Goal: Information Seeking & Learning: Check status

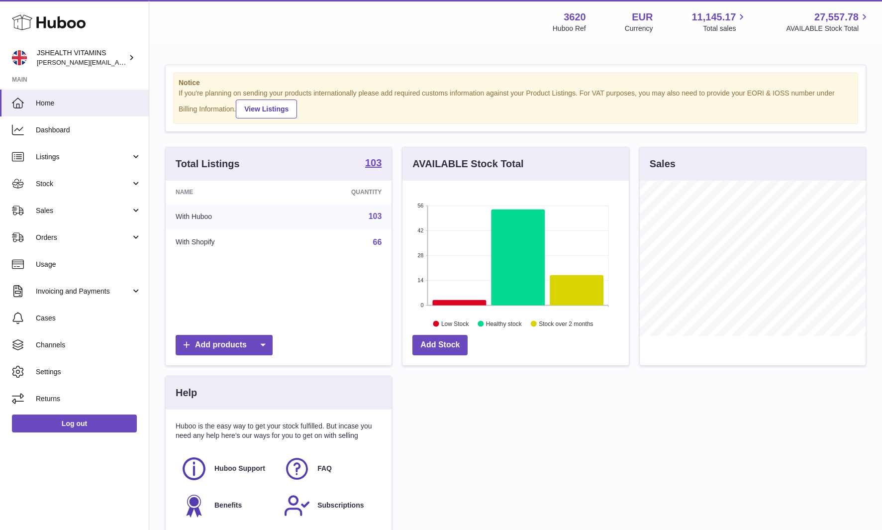
scroll to position [155, 226]
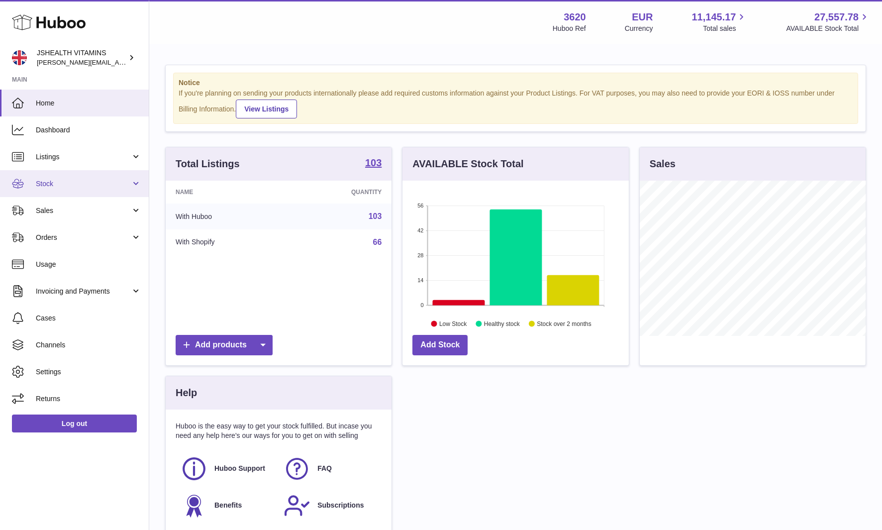
click at [76, 194] on link "Stock" at bounding box center [74, 183] width 149 height 27
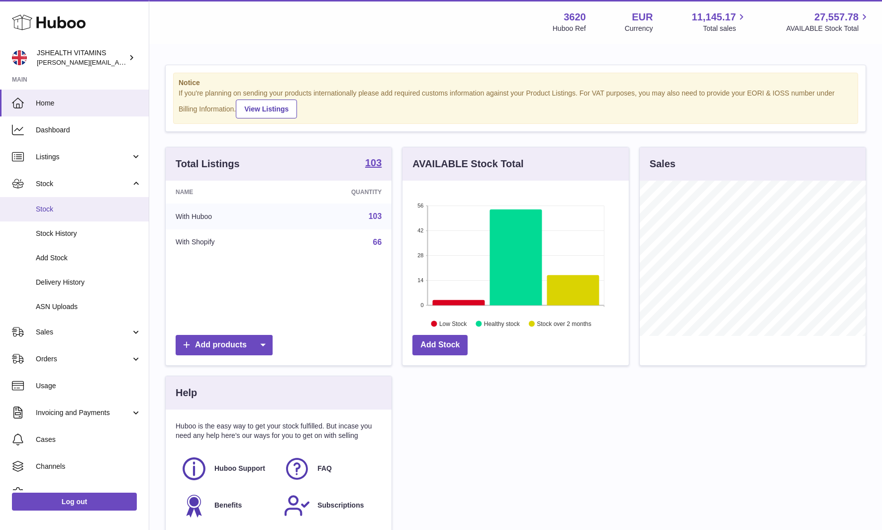
click at [72, 205] on span "Stock" at bounding box center [88, 208] width 105 height 9
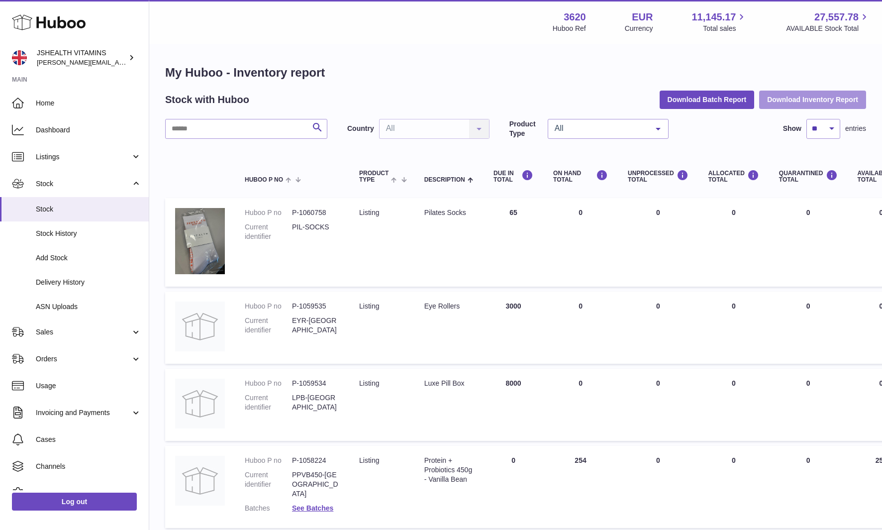
click at [799, 91] on button "Download Inventory Report" at bounding box center [812, 100] width 107 height 18
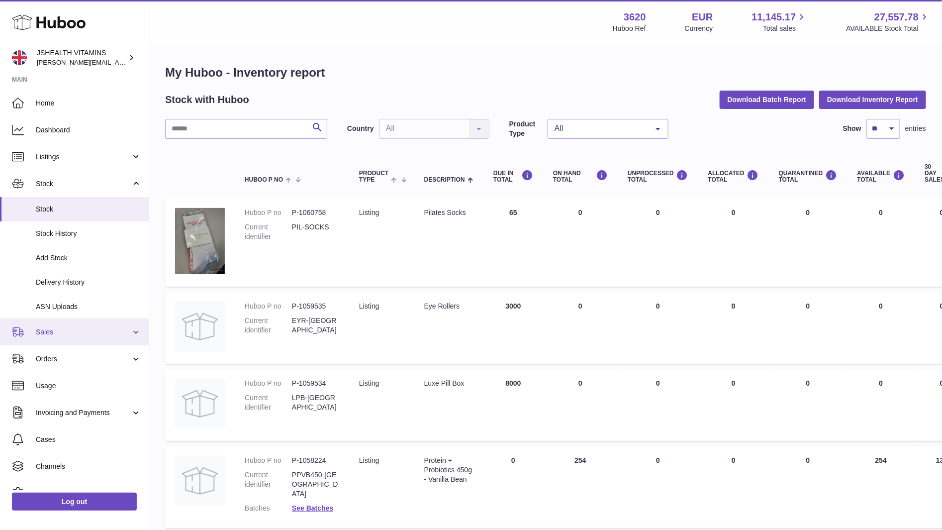
click at [107, 322] on link "Sales" at bounding box center [74, 331] width 149 height 27
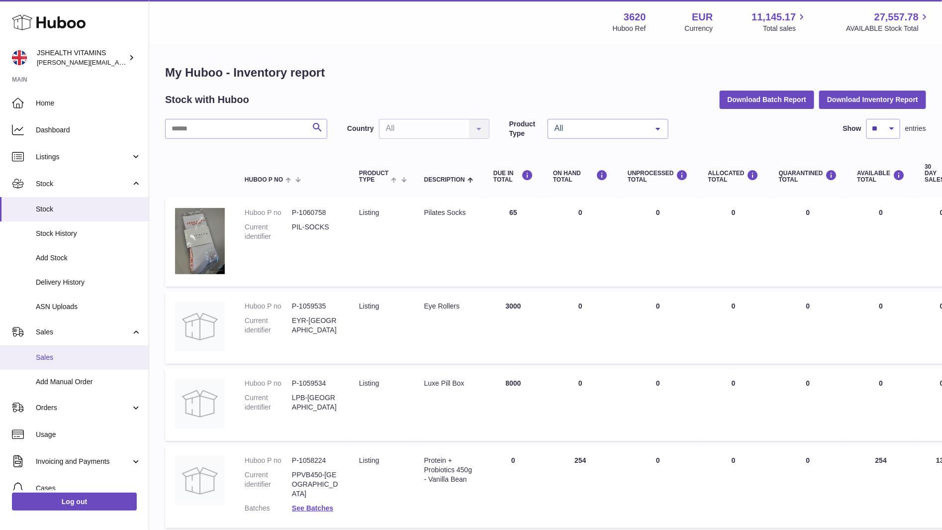
click at [84, 347] on link "Sales" at bounding box center [74, 357] width 149 height 24
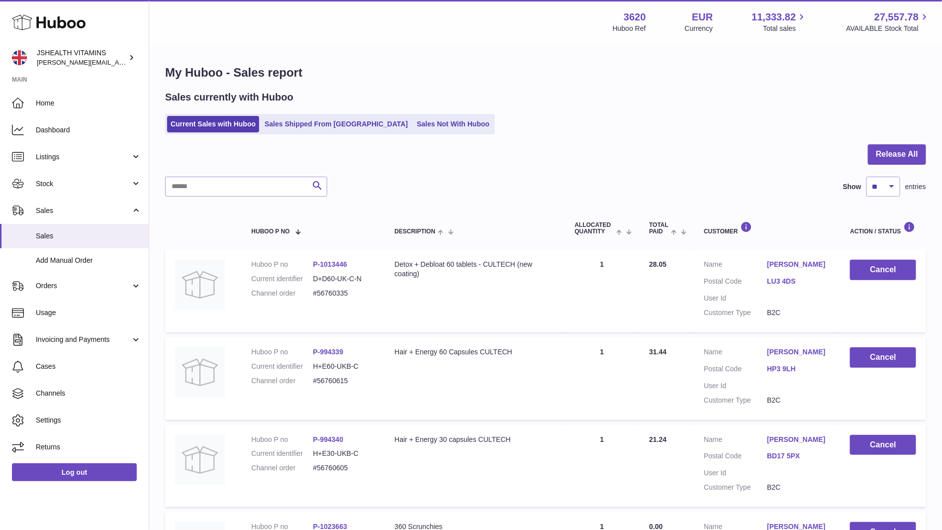
click at [413, 126] on link "Sales Not With Huboo" at bounding box center [453, 124] width 80 height 16
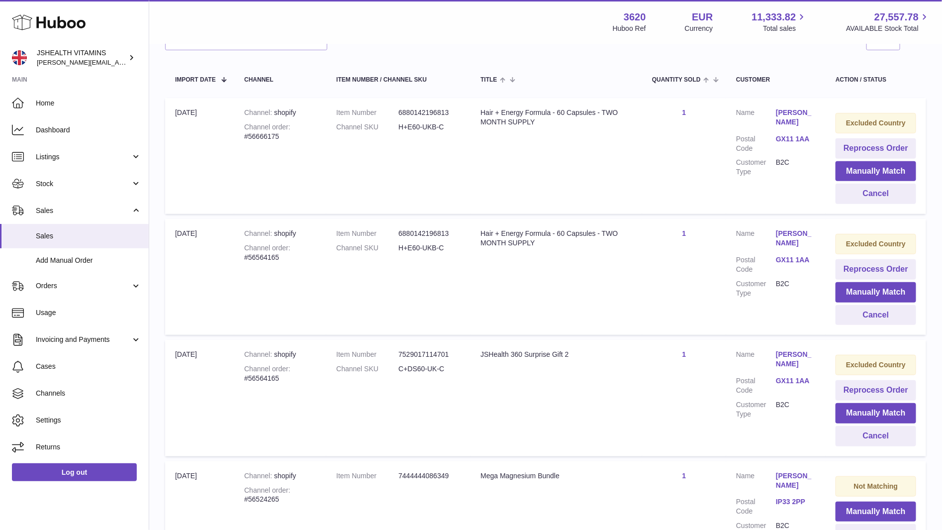
scroll to position [397, 0]
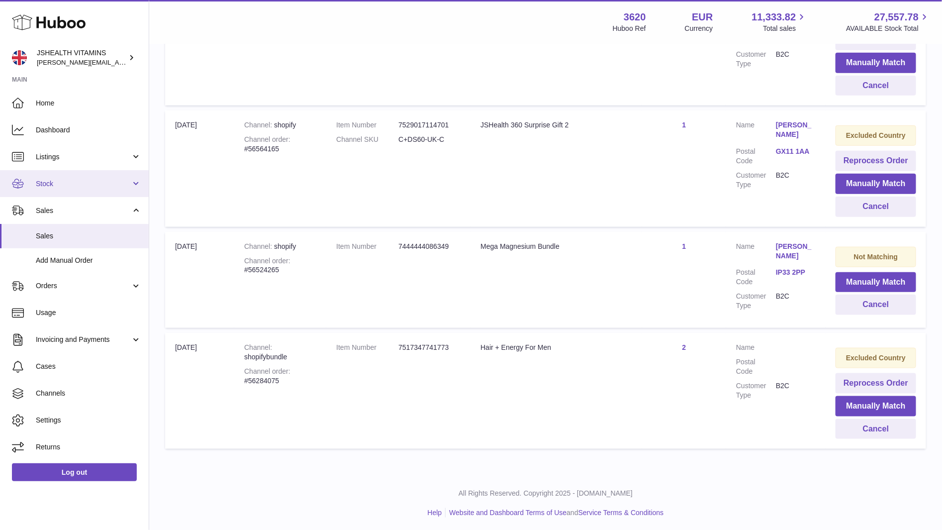
click at [57, 180] on span "Stock" at bounding box center [83, 183] width 95 height 9
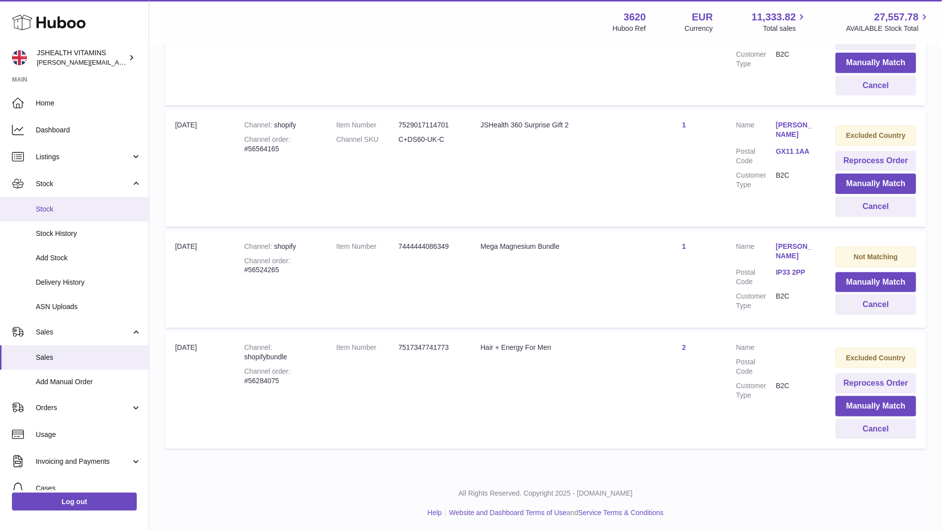
click at [56, 201] on link "Stock" at bounding box center [74, 209] width 149 height 24
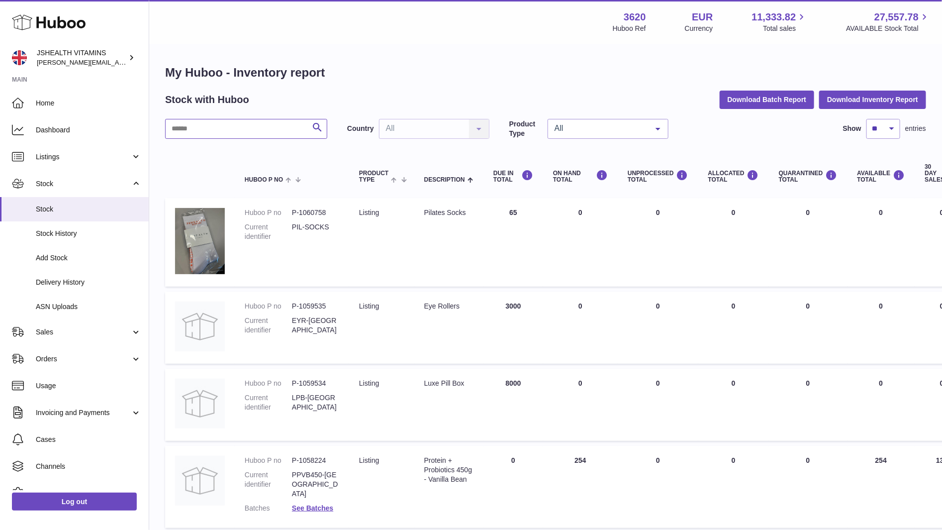
click at [260, 127] on input "text" at bounding box center [246, 129] width 162 height 20
type input "*******"
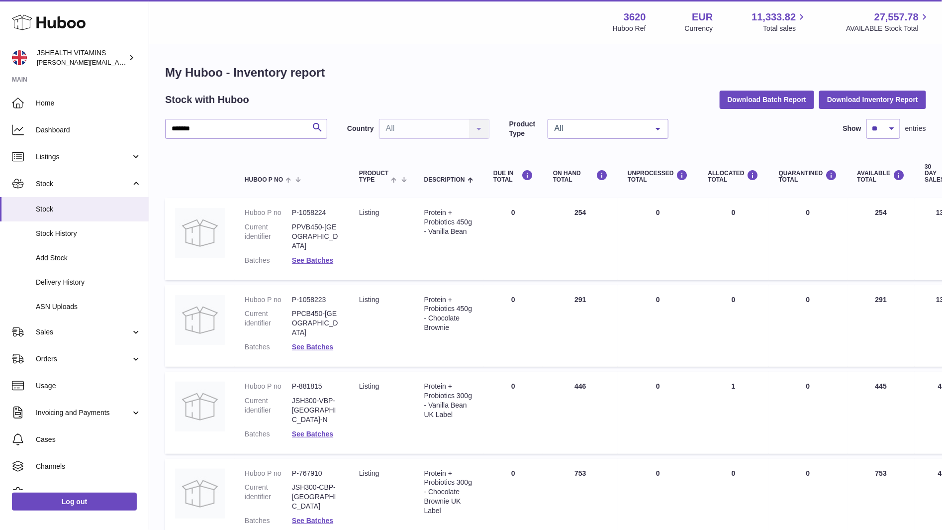
click at [878, 215] on td "AVAILABLE Total 254" at bounding box center [881, 239] width 68 height 82
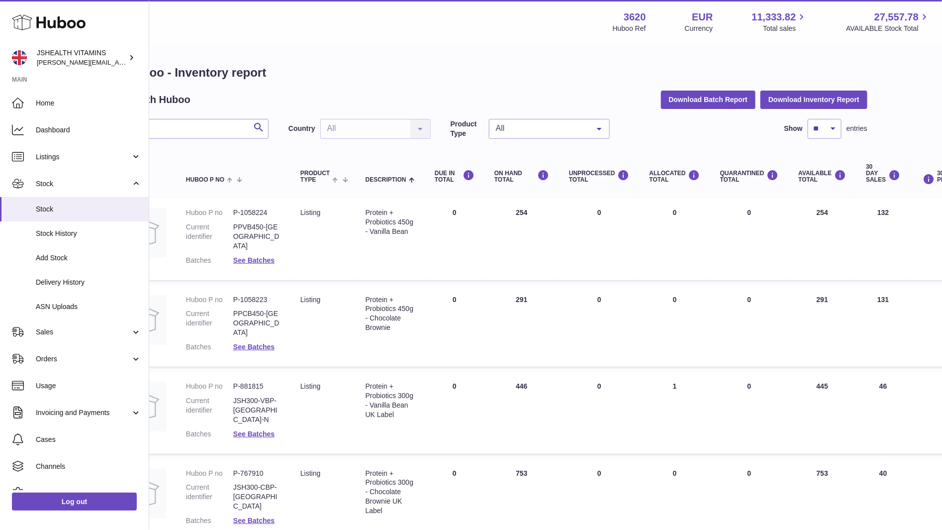
scroll to position [0, 84]
